Goal: Use online tool/utility: Utilize a website feature to perform a specific function

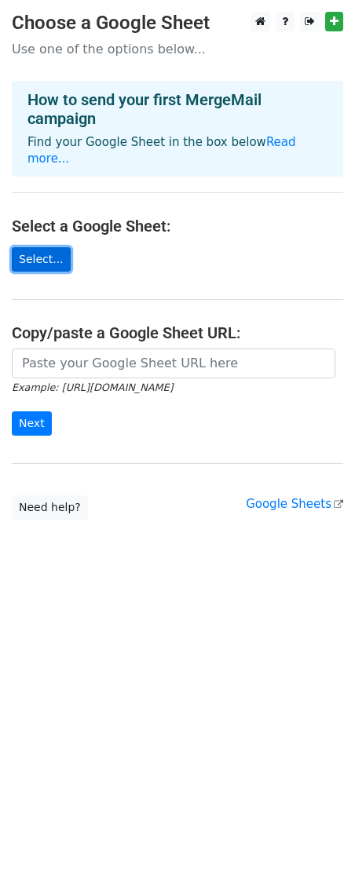
click at [36, 247] on link "Select..." at bounding box center [41, 259] width 59 height 24
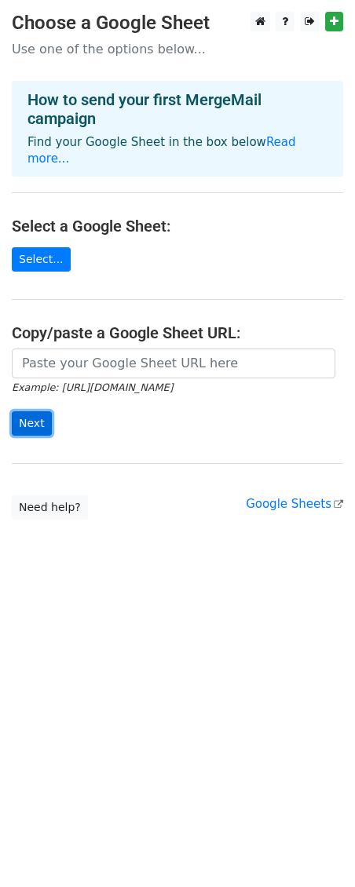
click at [39, 411] on input "Next" at bounding box center [32, 423] width 40 height 24
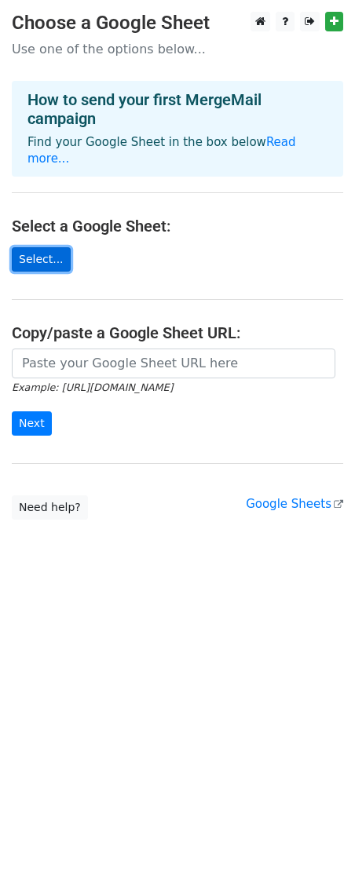
click at [47, 247] on link "Select..." at bounding box center [41, 259] width 59 height 24
